Goal: Information Seeking & Learning: Learn about a topic

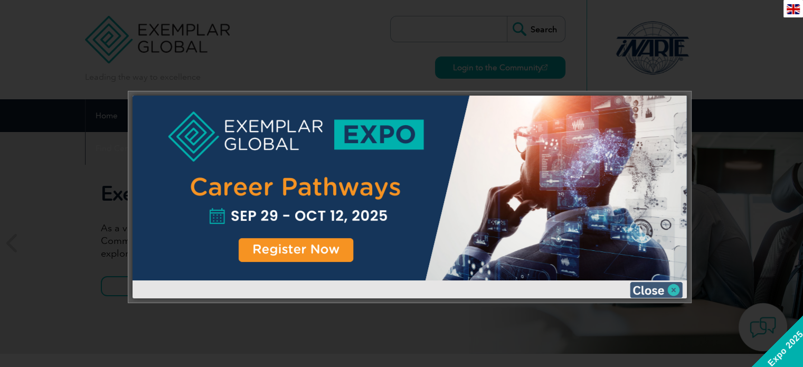
click at [668, 288] on img at bounding box center [656, 290] width 53 height 16
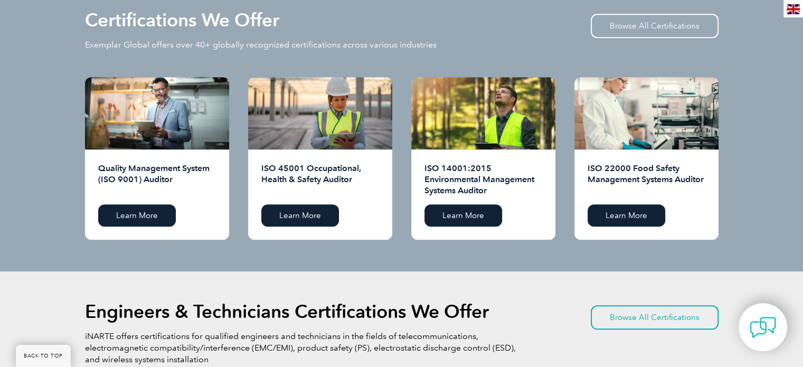
scroll to position [1062, 0]
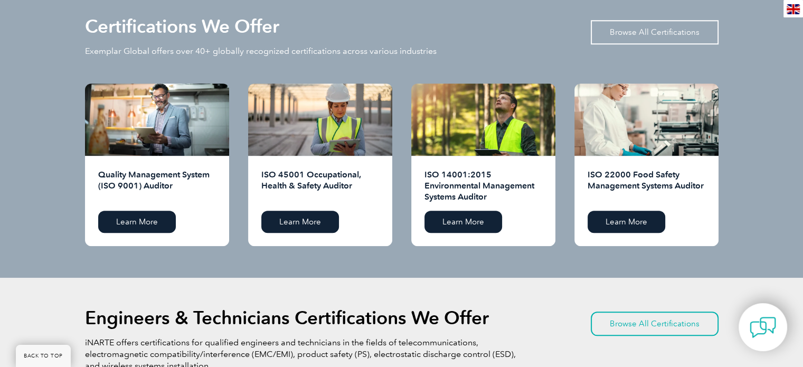
click at [680, 29] on link "Browse All Certifications" at bounding box center [655, 32] width 128 height 24
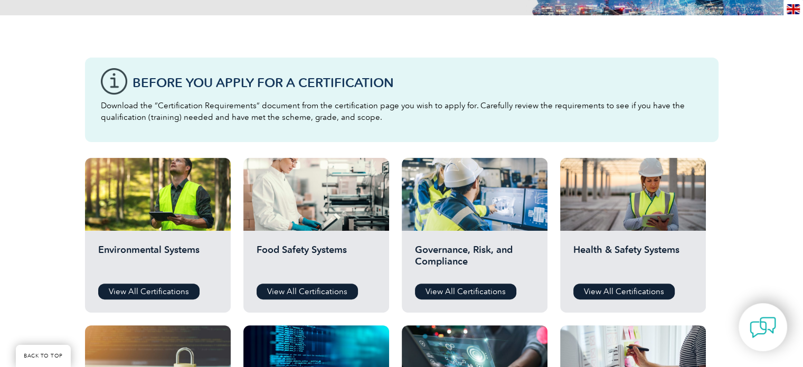
scroll to position [243, 0]
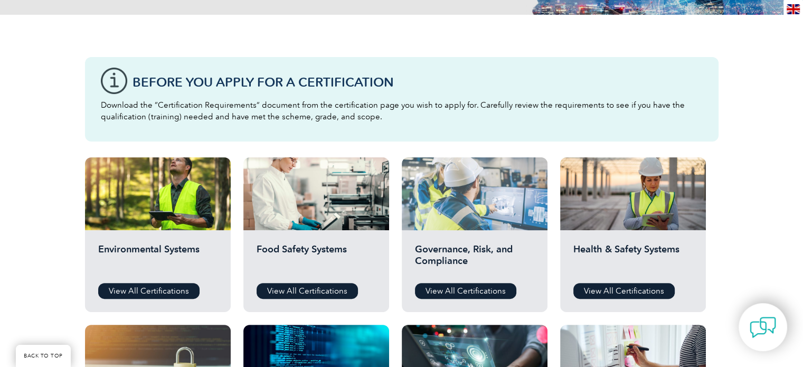
click at [468, 228] on div at bounding box center [475, 193] width 146 height 73
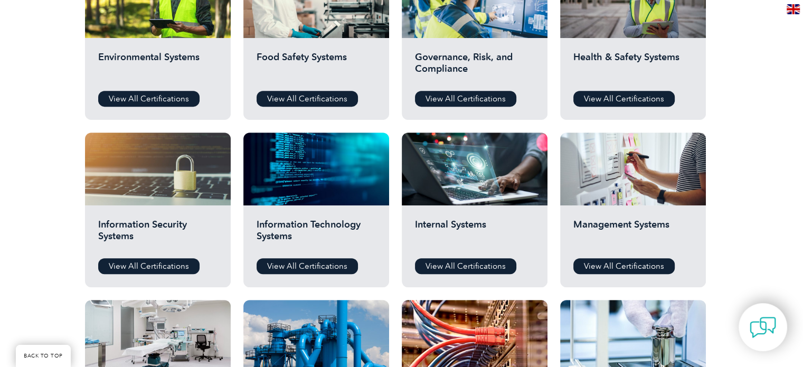
scroll to position [446, 0]
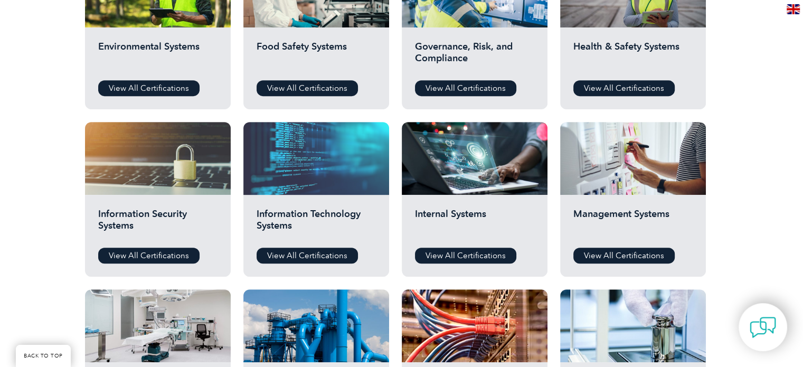
click at [306, 177] on div at bounding box center [316, 158] width 146 height 73
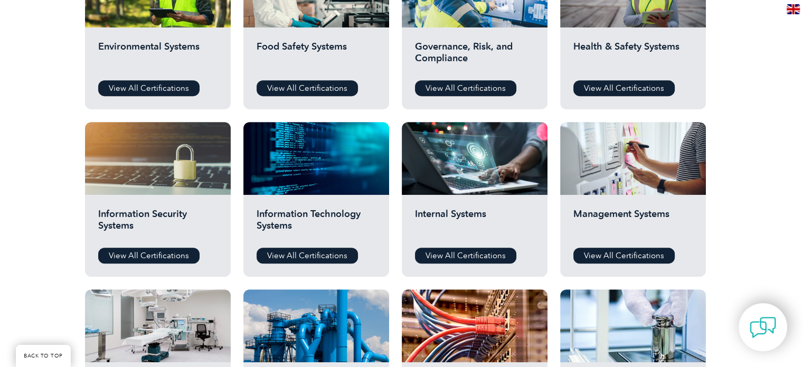
click at [158, 195] on div "Information Security Systems View All Certifications" at bounding box center [158, 236] width 146 height 82
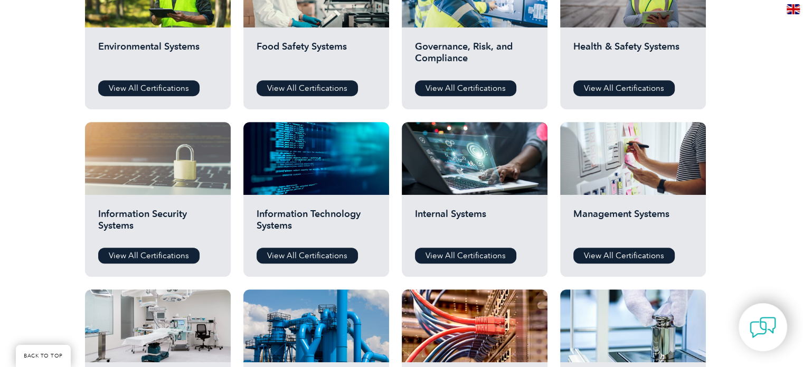
click at [154, 176] on div at bounding box center [158, 158] width 146 height 73
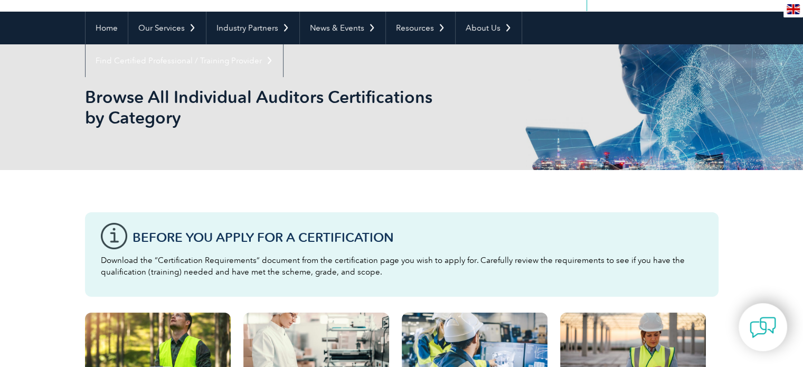
scroll to position [0, 0]
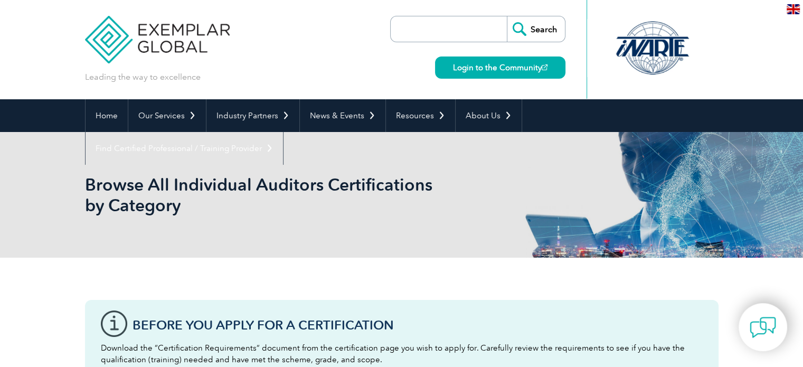
click at [452, 31] on input "search" at bounding box center [451, 28] width 111 height 25
click at [429, 32] on input "search" at bounding box center [451, 28] width 111 height 25
paste input "Artificial Intelligence"
type input "Artificial Intelligence"
click at [507, 16] on input "Search" at bounding box center [536, 28] width 58 height 25
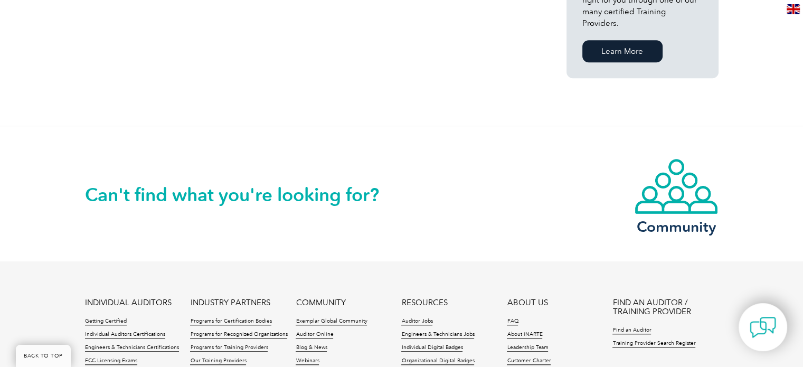
scroll to position [796, 0]
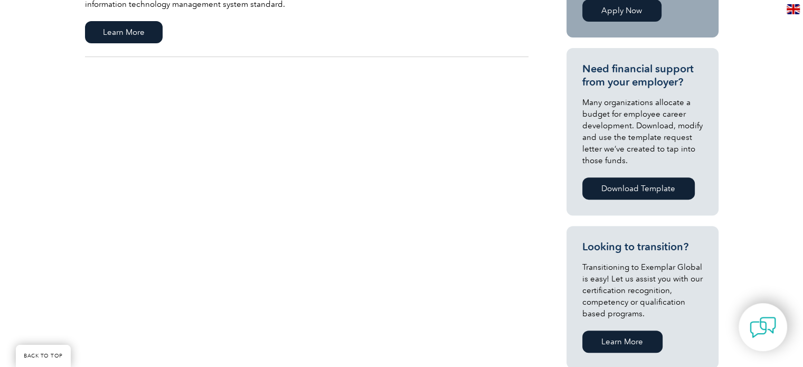
scroll to position [353, 0]
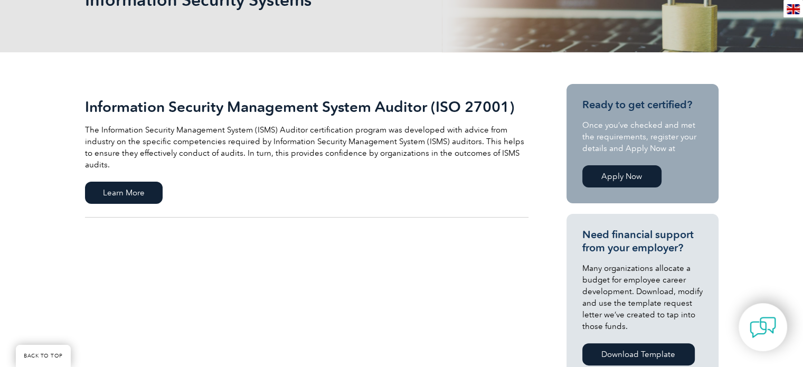
scroll to position [190, 0]
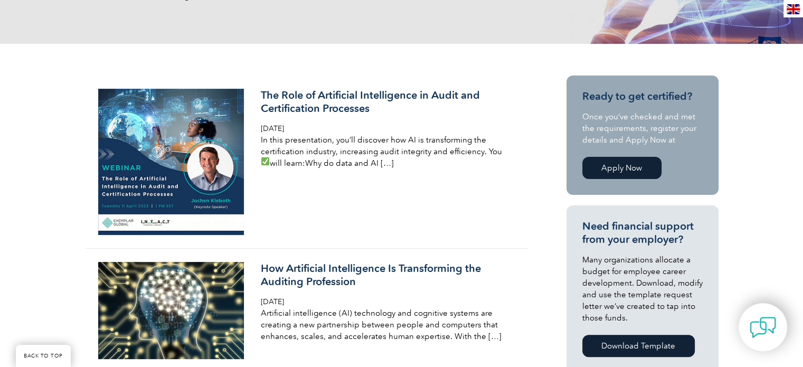
scroll to position [216, 0]
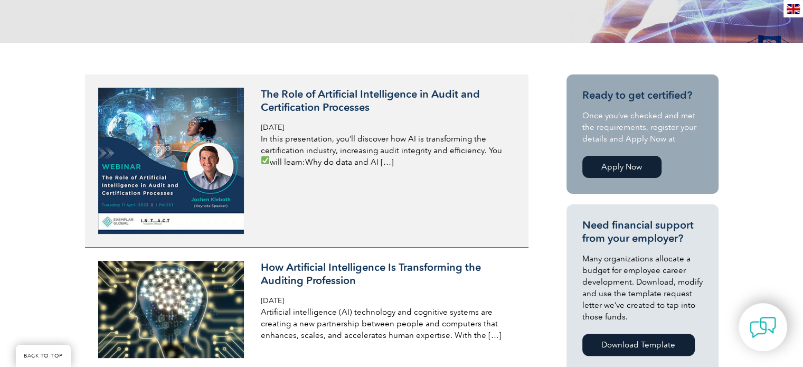
click at [340, 102] on h3 "The Role of Artificial Intelligence in Audit and Certification Processes" at bounding box center [386, 101] width 250 height 26
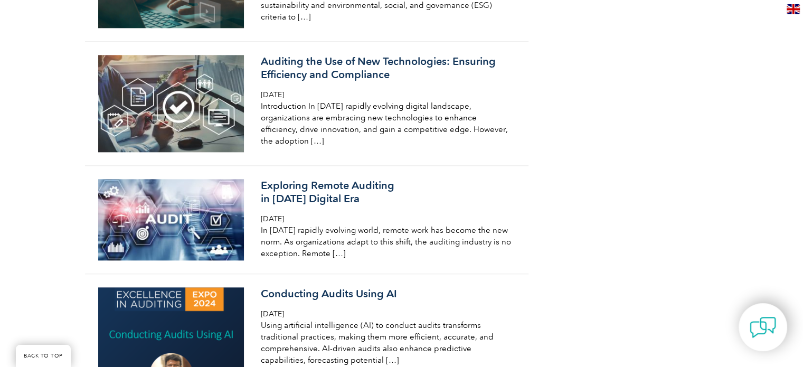
scroll to position [1304, 0]
